Goal: Transaction & Acquisition: Purchase product/service

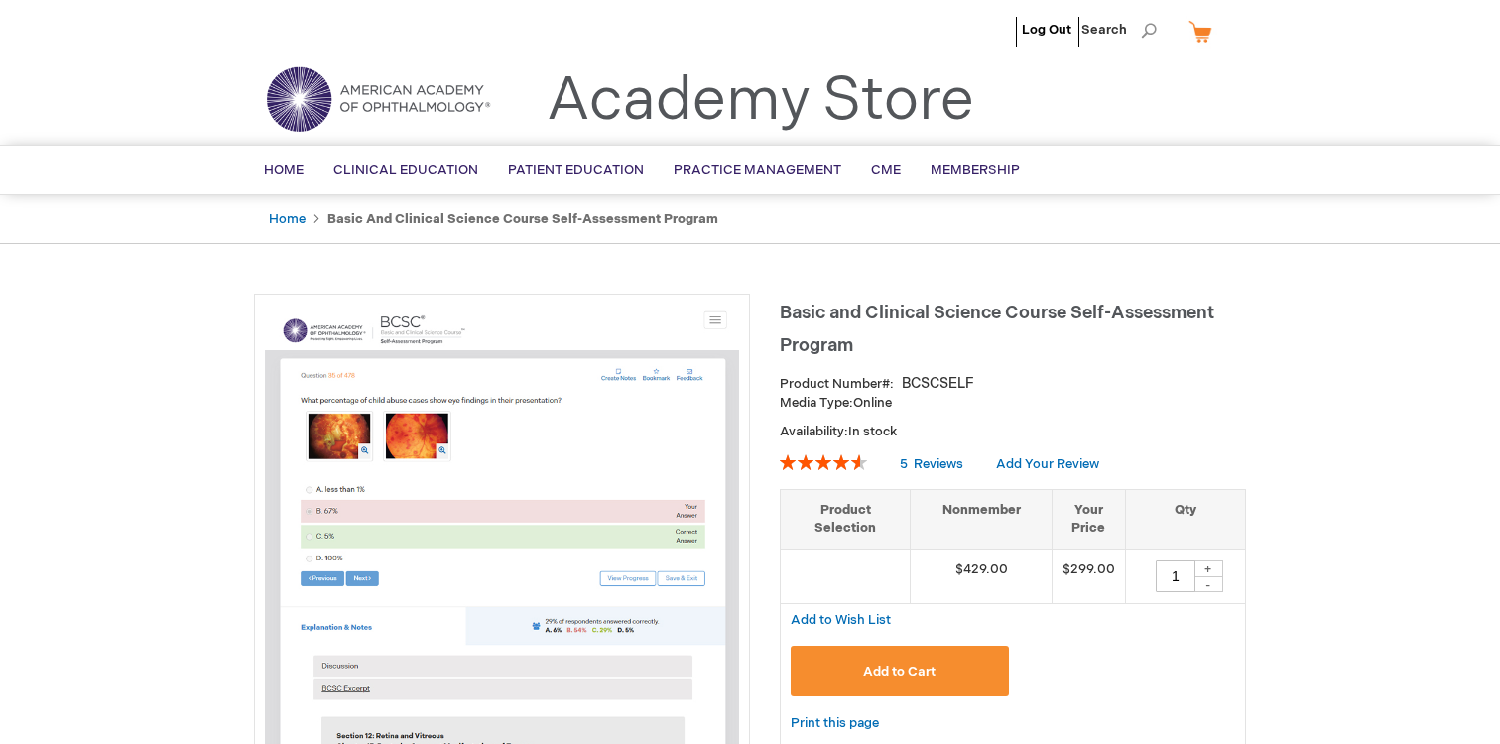
type input "1"
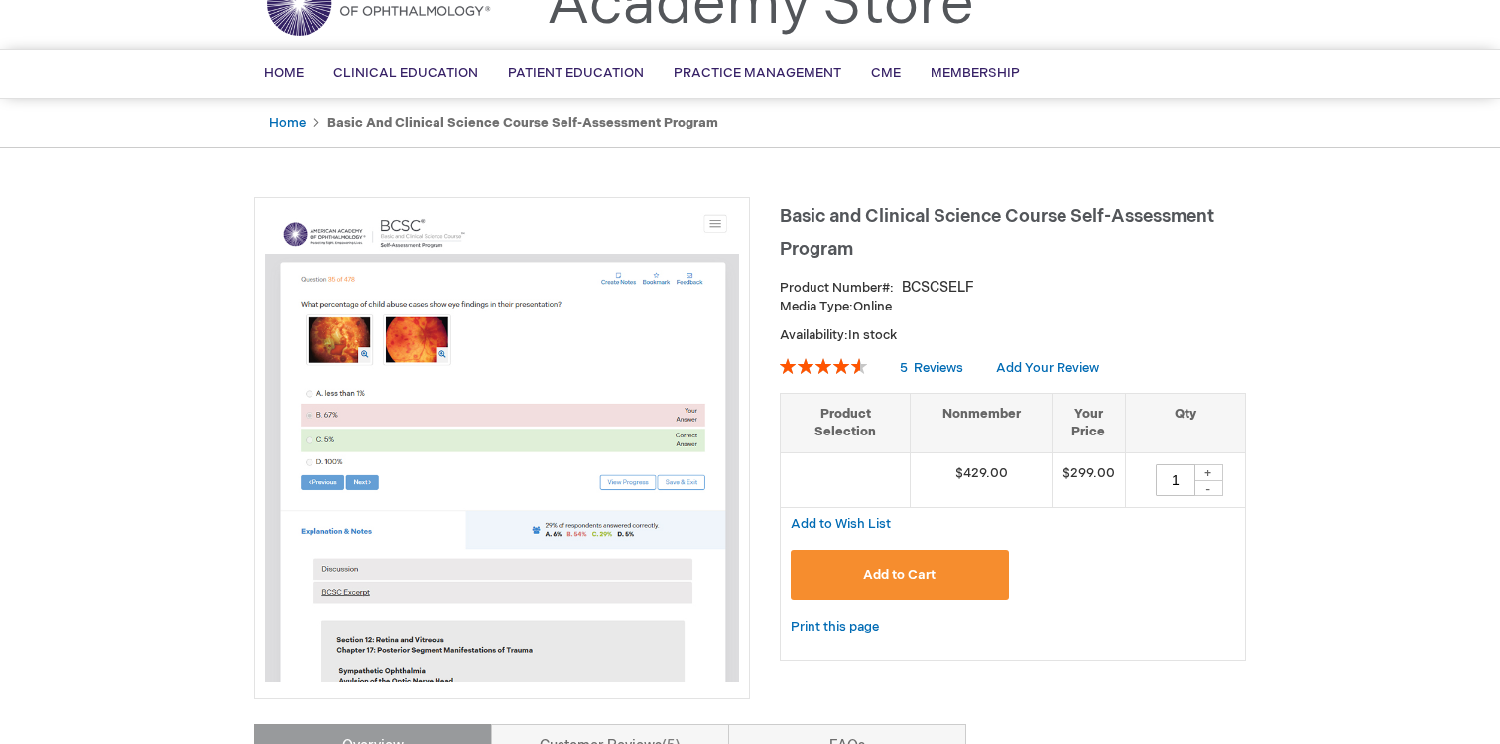
scroll to position [130, 0]
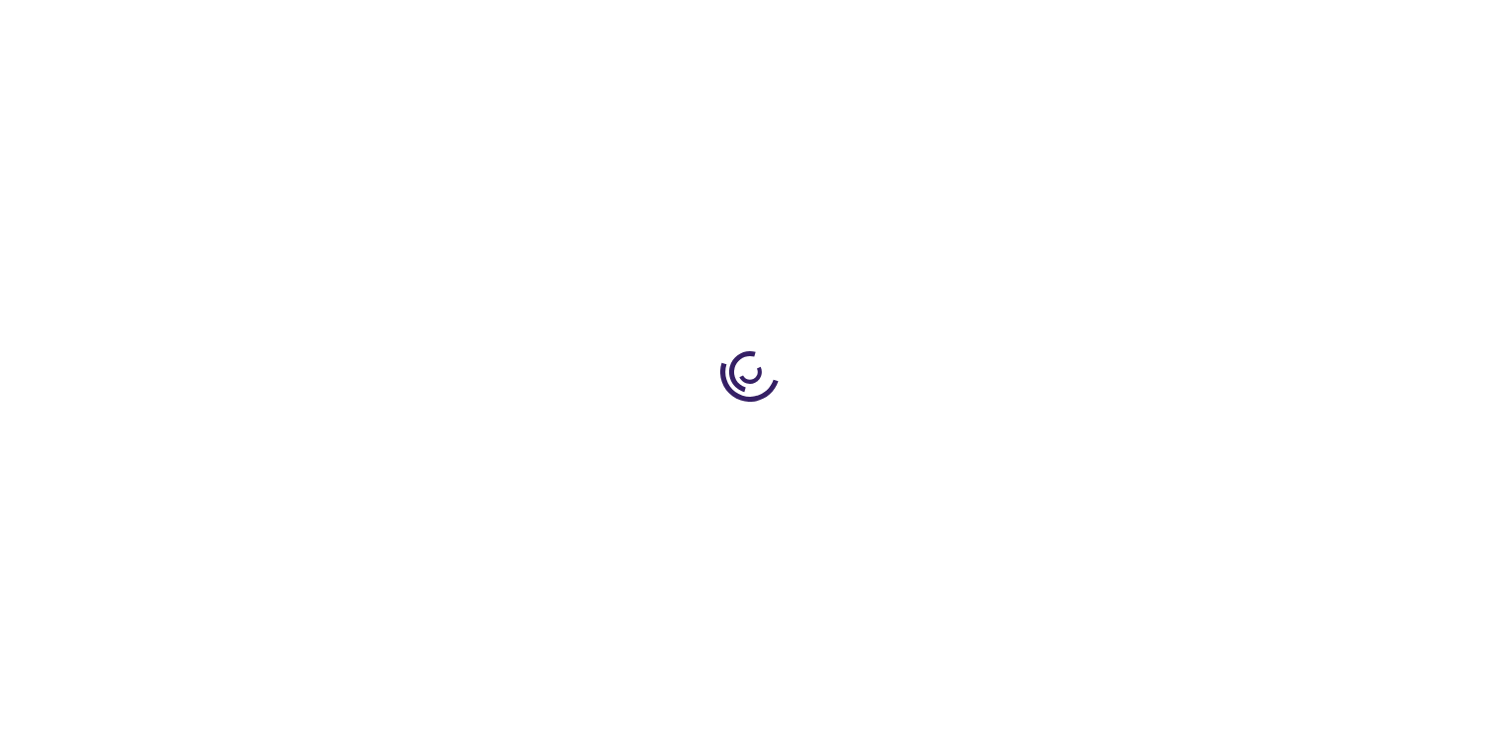
type input "1"
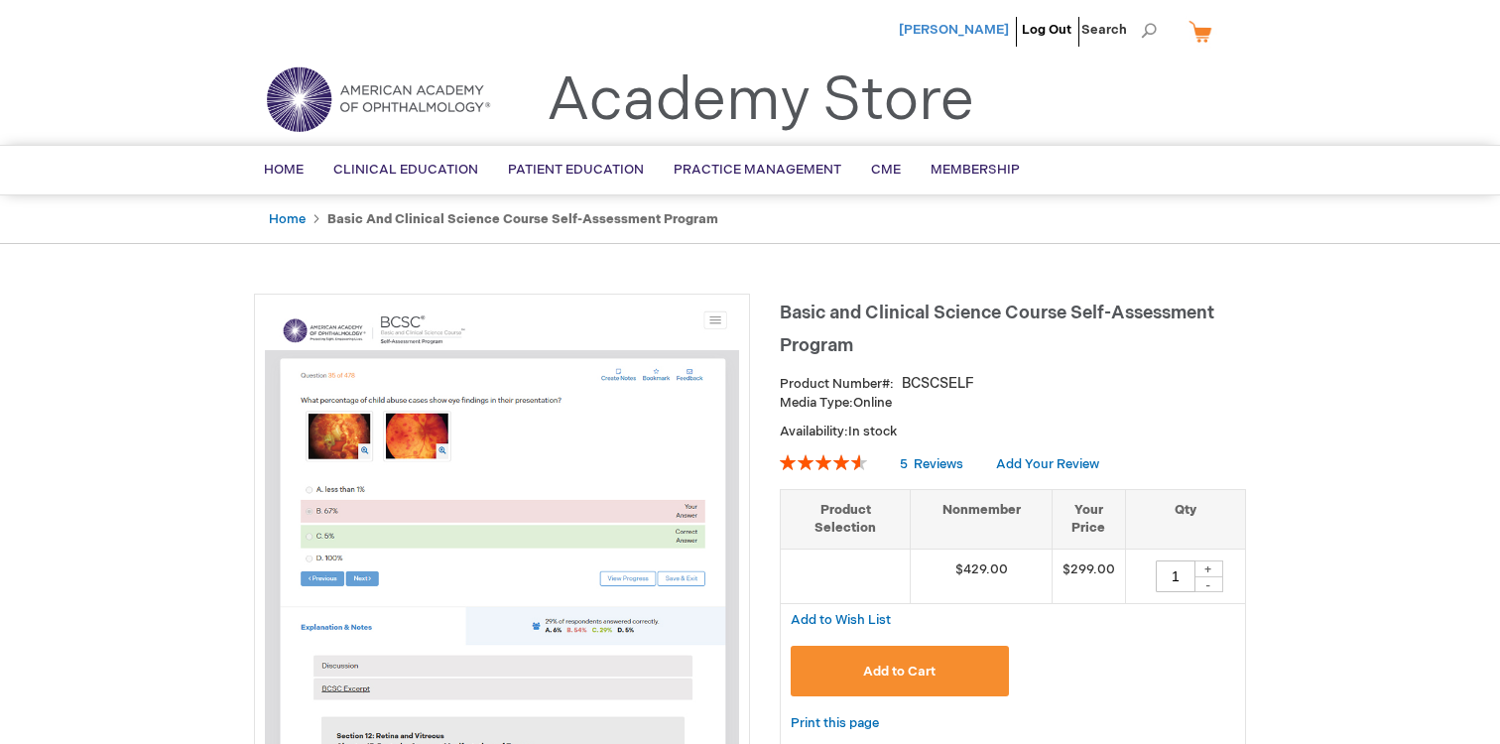
click at [947, 27] on span "[PERSON_NAME]" at bounding box center [954, 30] width 110 height 16
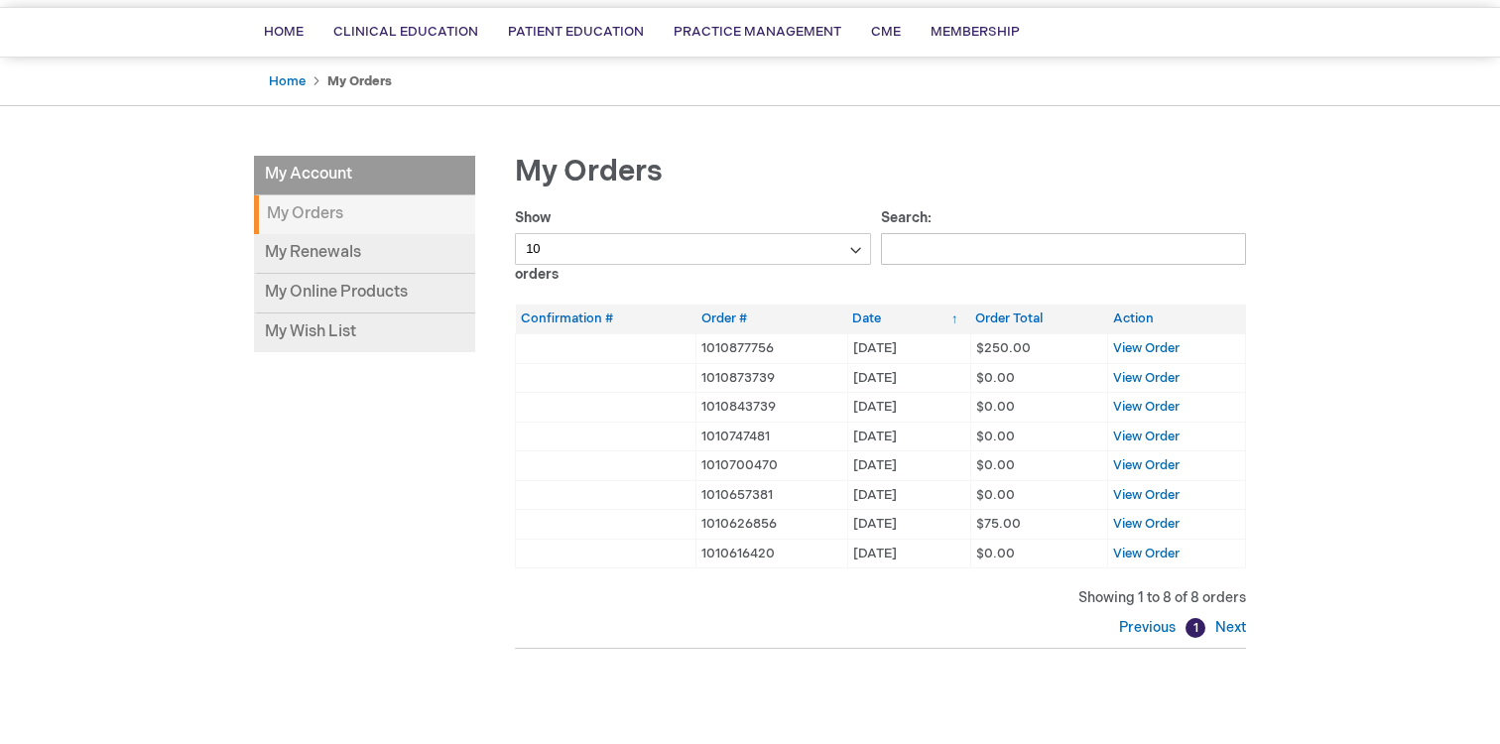
scroll to position [146, 0]
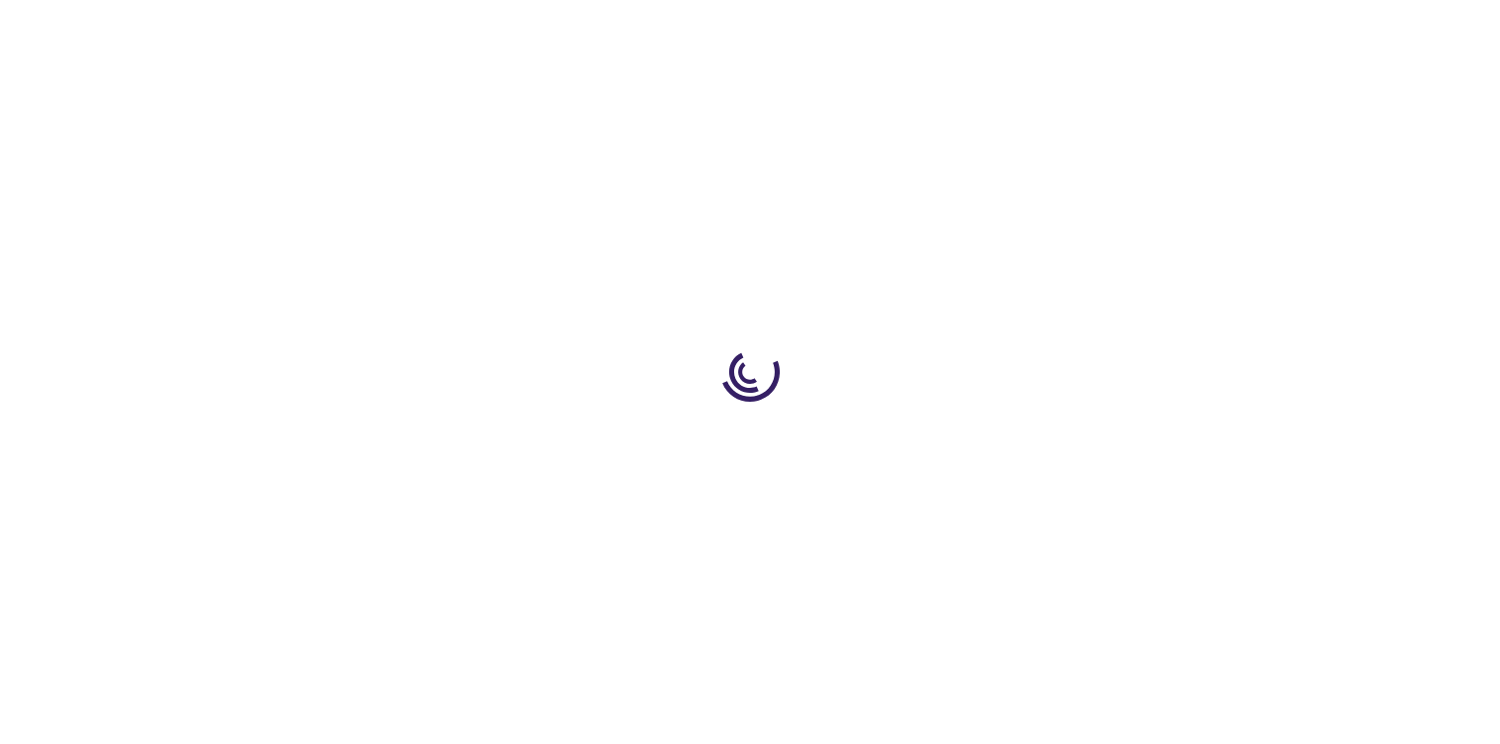
type input "1"
